Goal: Task Accomplishment & Management: Use online tool/utility

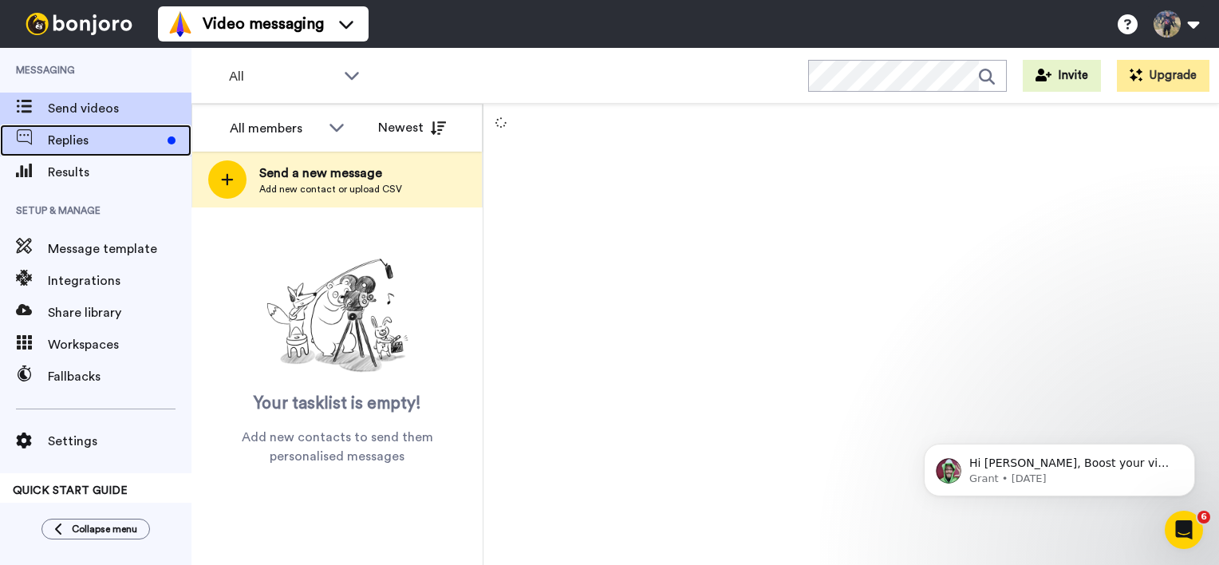
click at [175, 142] on div at bounding box center [172, 140] width 8 height 8
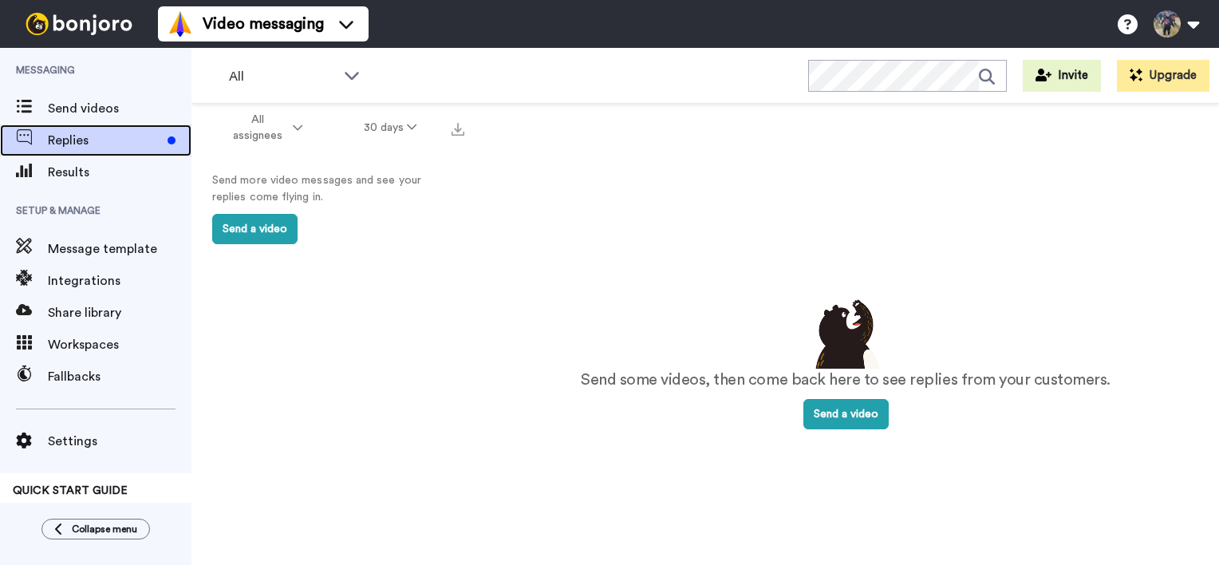
click at [144, 149] on span "Replies" at bounding box center [104, 140] width 113 height 19
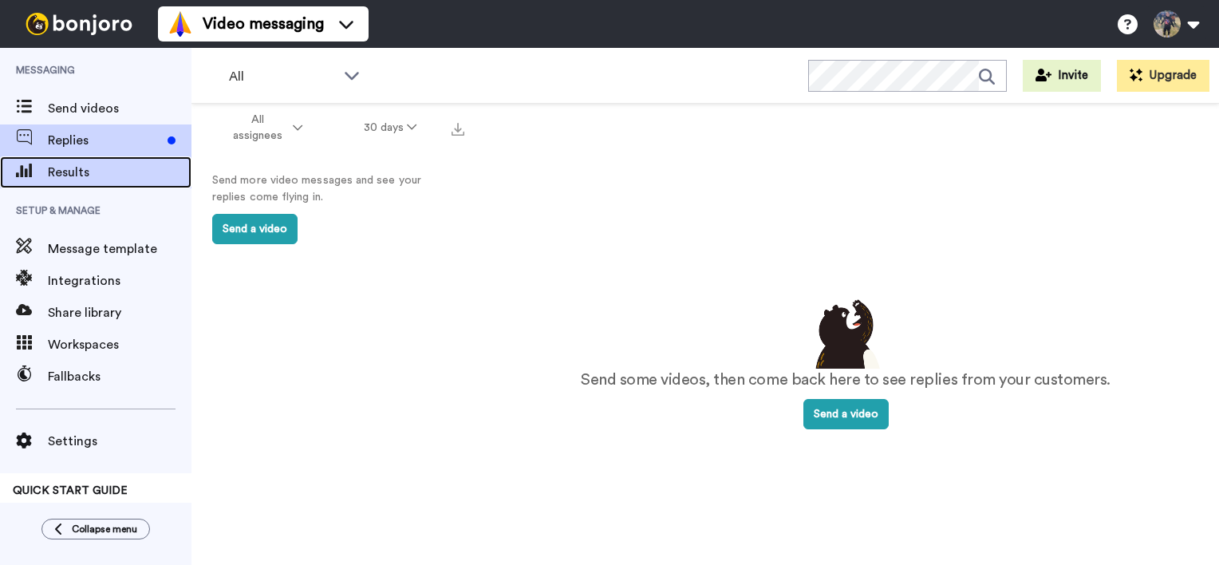
click at [140, 171] on span "Results" at bounding box center [120, 172] width 144 height 19
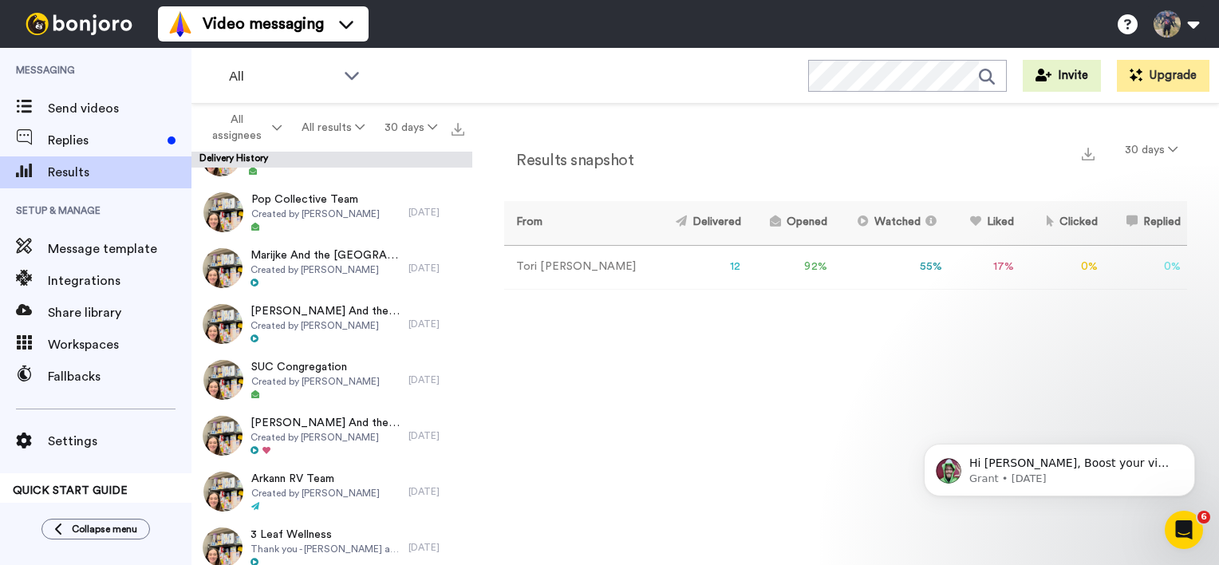
click at [849, 362] on div "Results snapshot 30 days From Delivered Opened Watched Liked Clicked Replied Fa…" at bounding box center [845, 338] width 747 height 469
click at [893, 273] on td "55 %" at bounding box center [892, 267] width 116 height 44
click at [1107, 448] on div "Hi Tori, Boost your view rates with automatic re-sends of unviewed messages! We…" at bounding box center [1059, 470] width 271 height 53
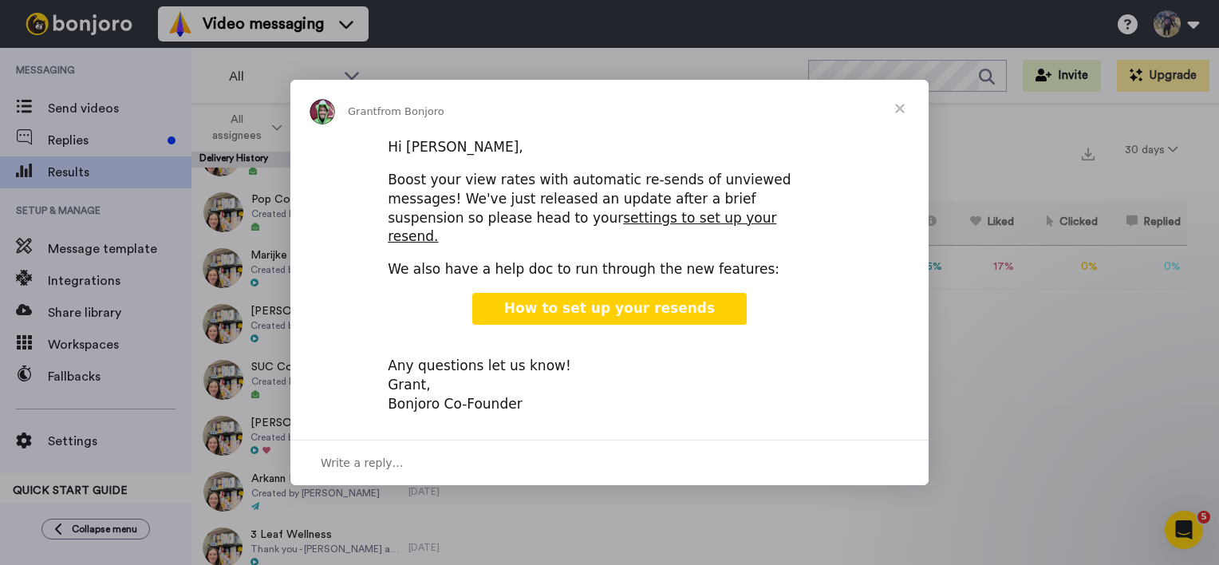
click at [903, 122] on span "Close" at bounding box center [899, 108] width 57 height 57
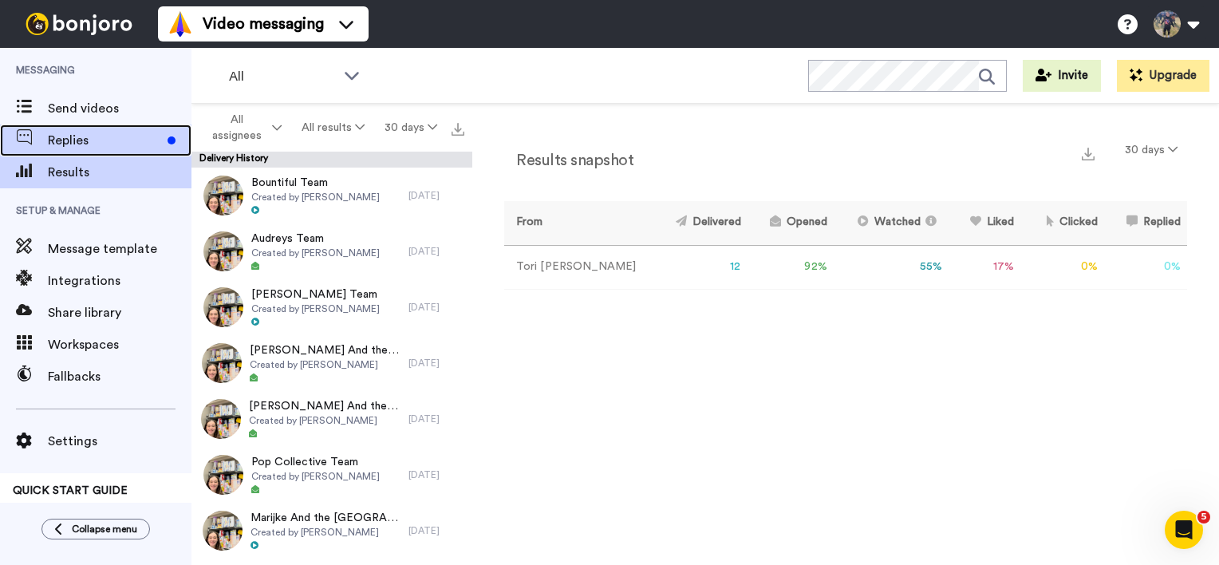
click at [97, 150] on div "Replies" at bounding box center [95, 140] width 191 height 32
click at [115, 130] on div "Replies" at bounding box center [95, 140] width 191 height 32
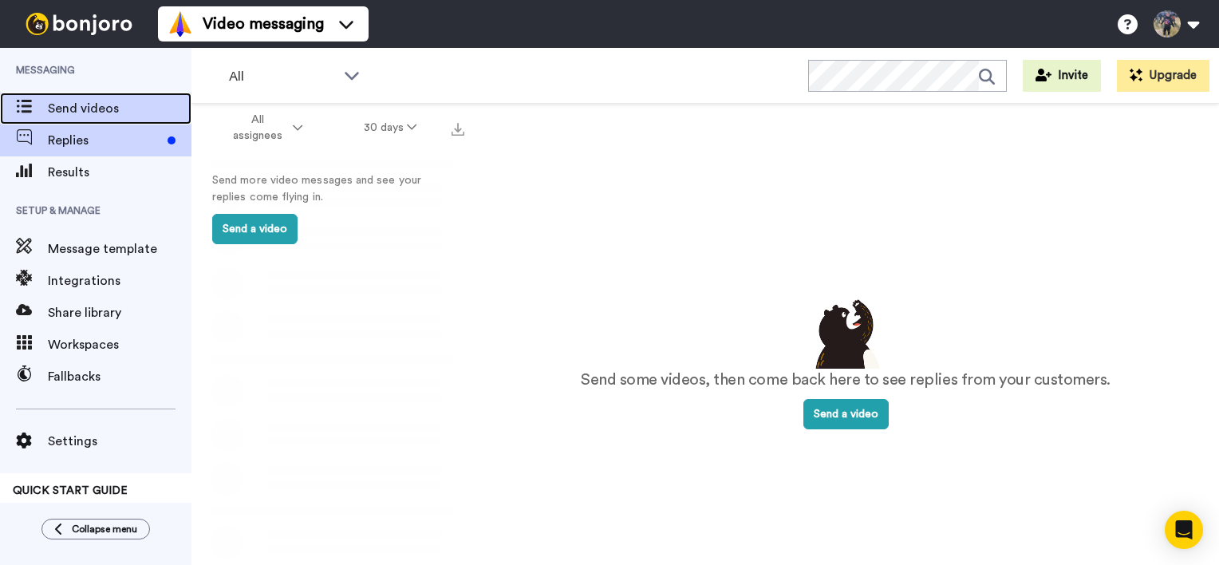
click at [123, 111] on span "Send videos" at bounding box center [120, 108] width 144 height 19
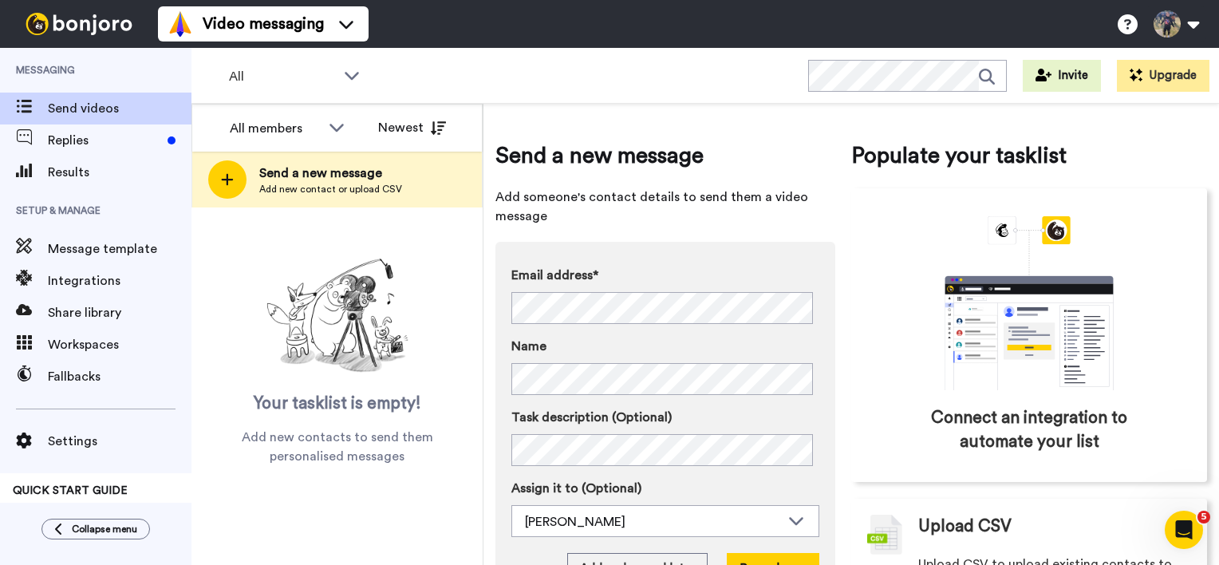
click at [371, 282] on img at bounding box center [338, 316] width 160 height 128
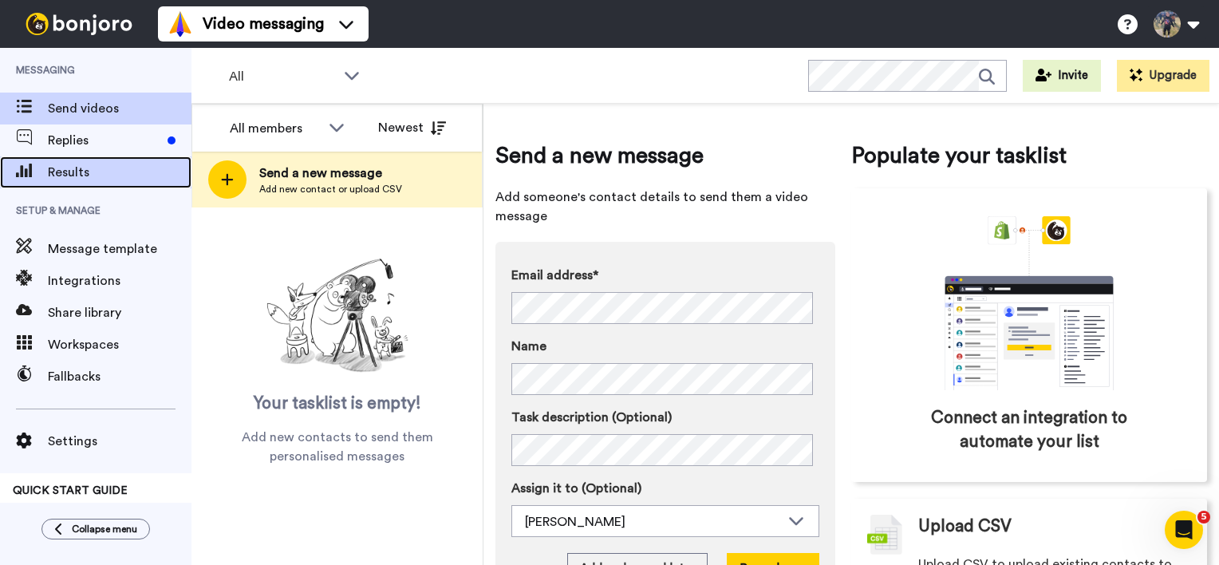
click at [128, 159] on div "Results" at bounding box center [95, 172] width 191 height 32
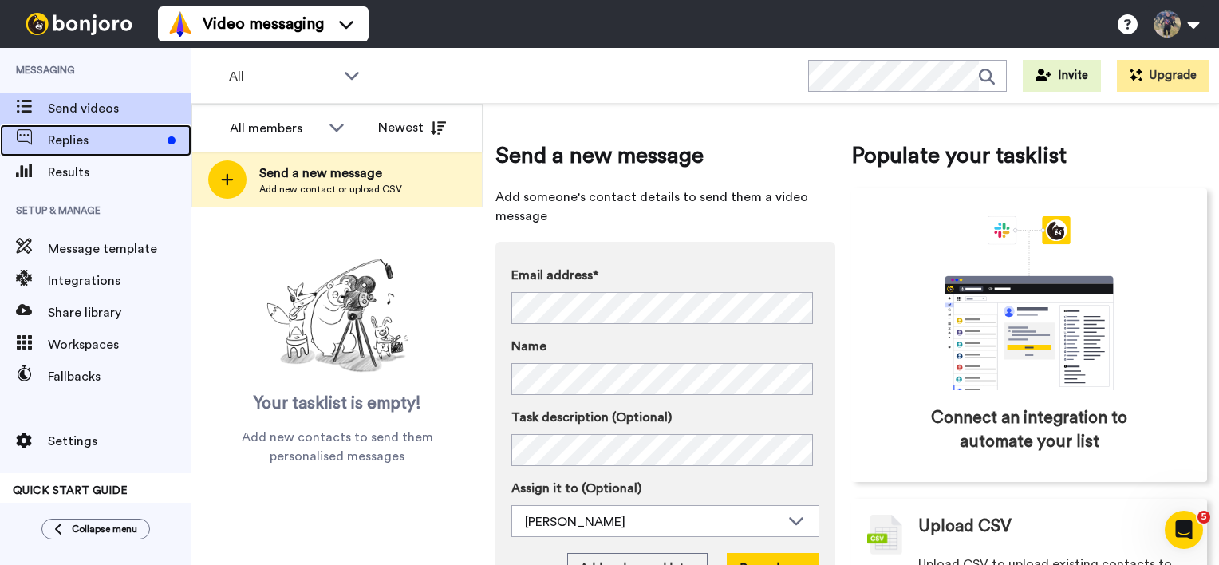
click at [107, 136] on span "Replies" at bounding box center [104, 140] width 113 height 19
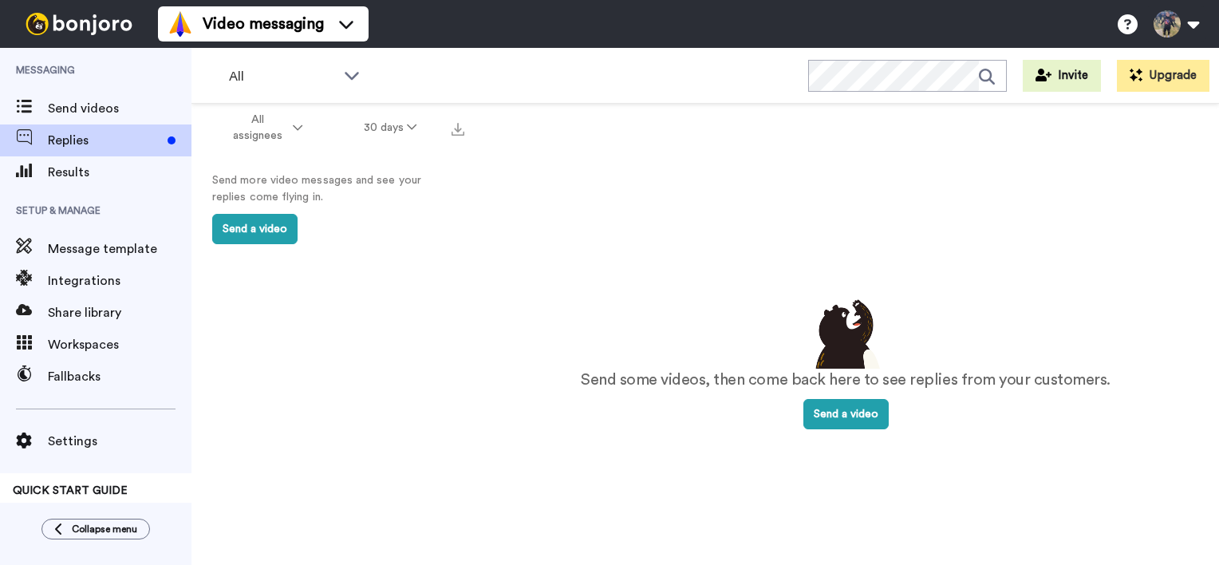
click at [376, 457] on div "All assignees 30 days Send more video messages and see your replies come flying…" at bounding box center [331, 362] width 281 height 517
click at [128, 121] on div "Send videos" at bounding box center [95, 109] width 191 height 32
